Goal: Navigation & Orientation: Find specific page/section

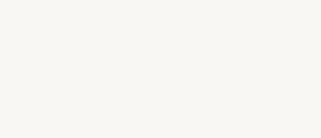
select select "FR"
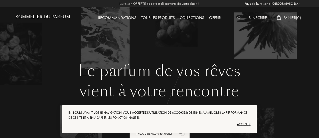
click at [299, 5] on select "[GEOGRAPHIC_DATA] [GEOGRAPHIC_DATA] [GEOGRAPHIC_DATA] [GEOGRAPHIC_DATA] [GEOGRA…" at bounding box center [286, 3] width 30 height 5
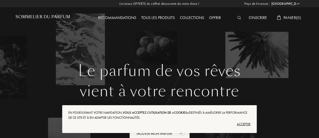
click at [13, 115] on div "Le parfum de vos rêves vient à votre rencontre Votre selection sur-mesure de pa…" at bounding box center [160, 122] width 296 height 120
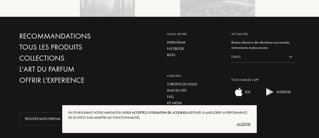
scroll to position [1225, 0]
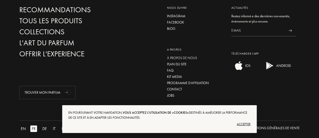
click at [175, 55] on div "À propos de nous" at bounding box center [195, 57] width 57 height 5
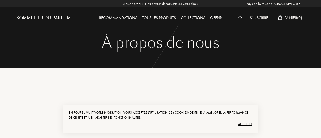
select select "FR"
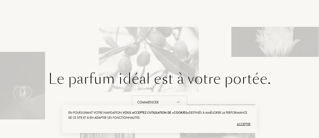
scroll to position [659, 0]
